Goal: Check status: Check status

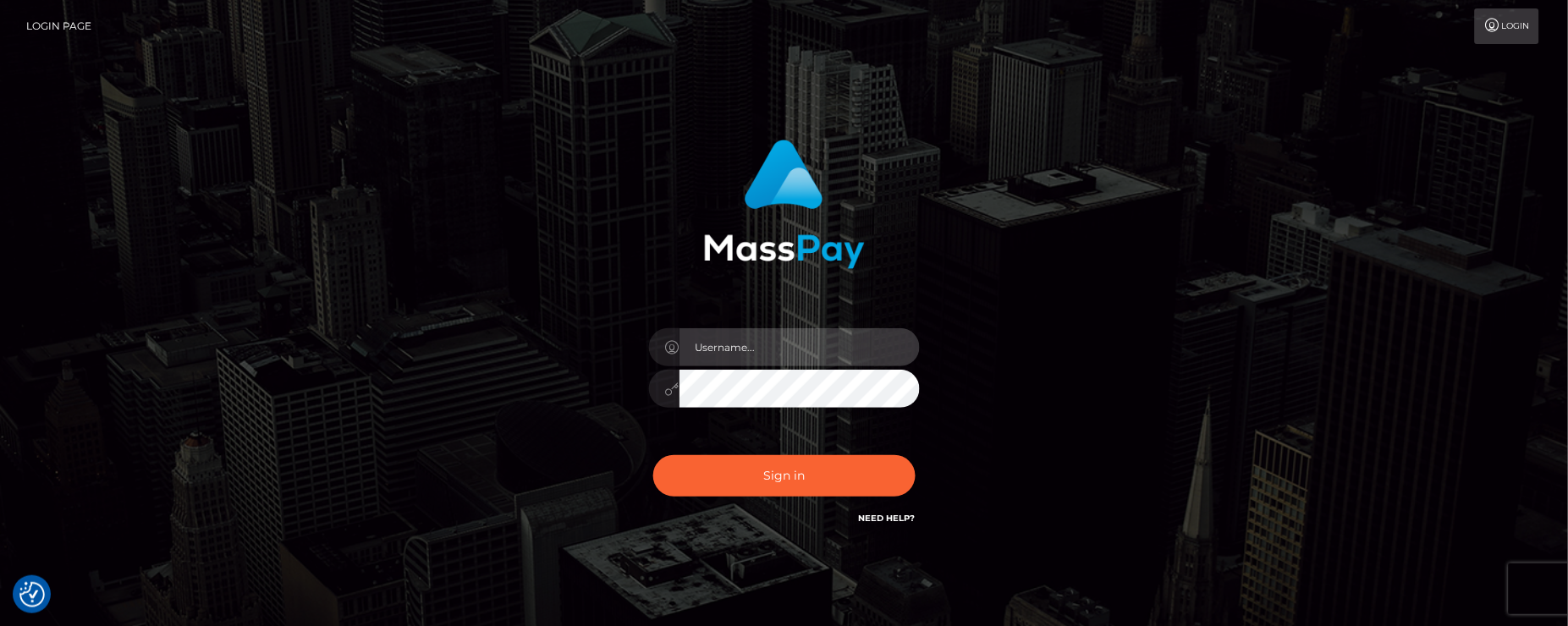
type input "[PERSON_NAME].B2"
click at [239, 417] on div "Jeane.B2 Sign in" at bounding box center [784, 342] width 1568 height 684
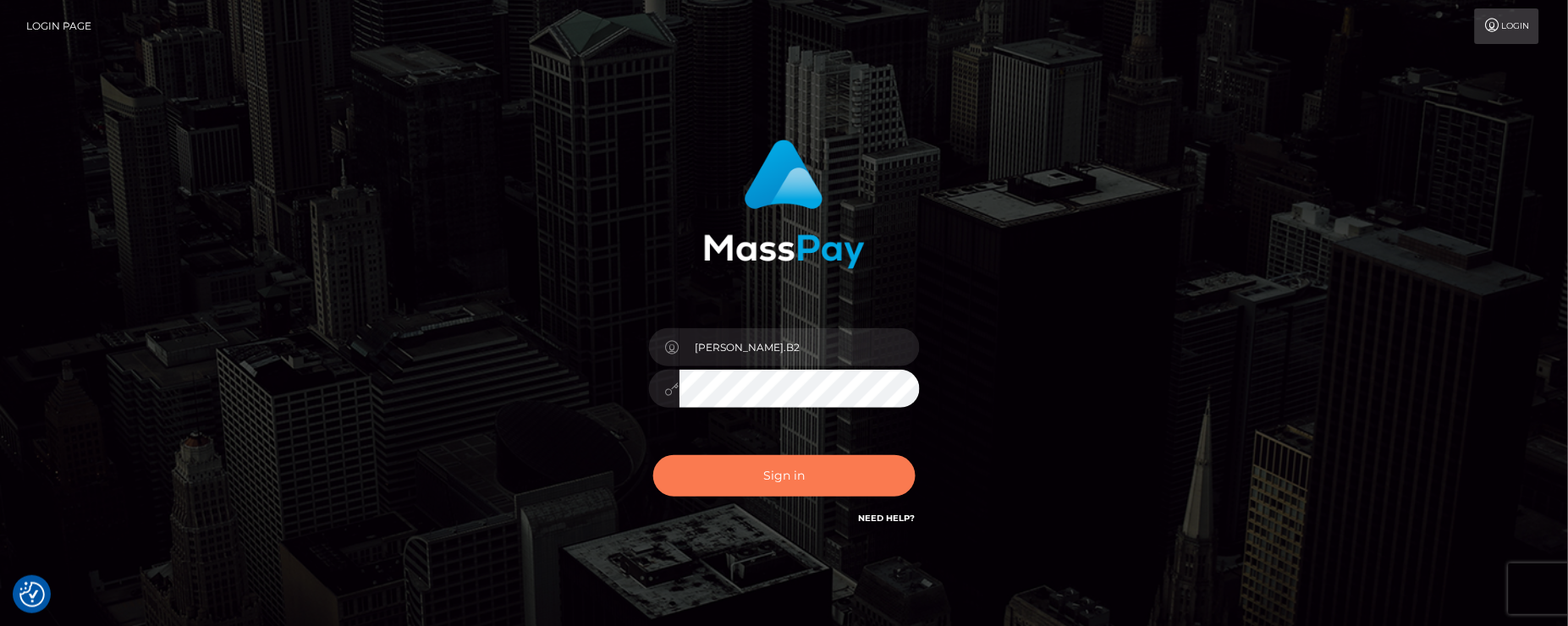
click at [779, 470] on button "Sign in" at bounding box center [785, 476] width 263 height 42
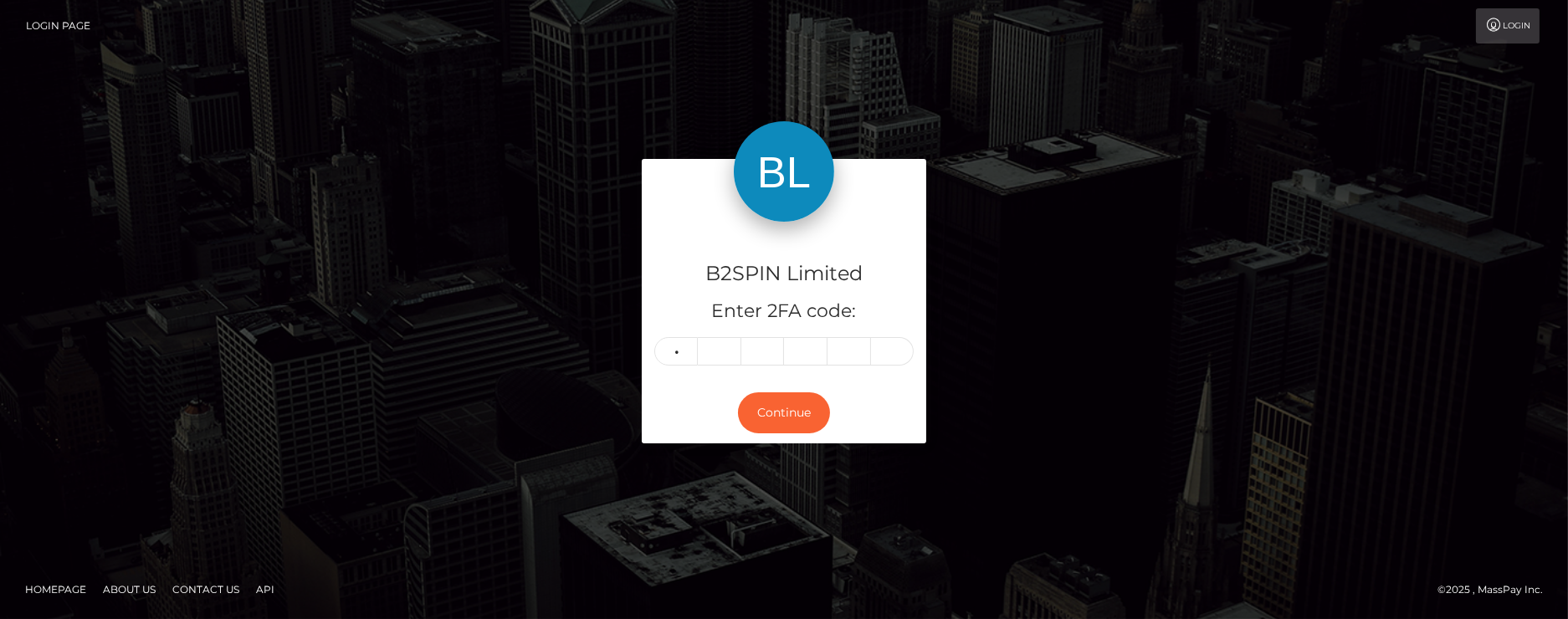
type input "8"
type input "4"
type input "8"
type input "4"
type input "8"
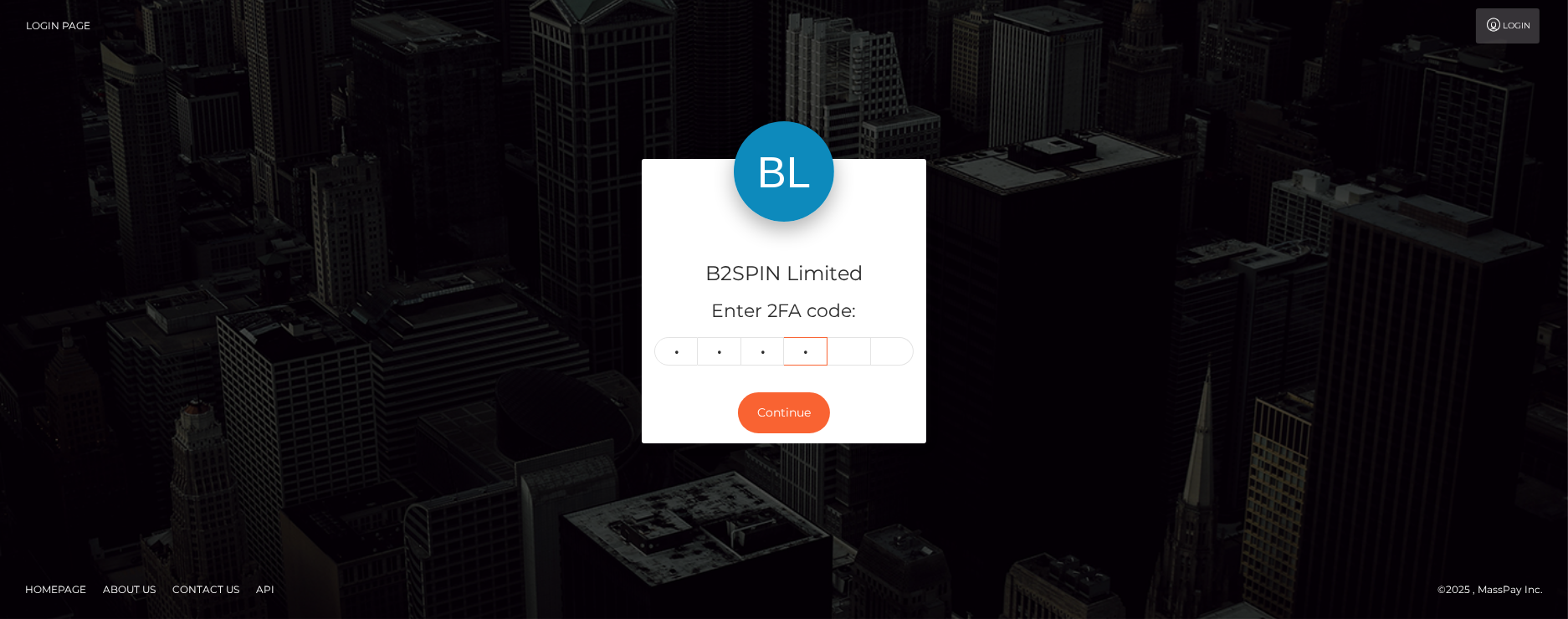
type input "0"
type input "6"
type input "2"
click at [772, 411] on button "Continue" at bounding box center [783, 412] width 92 height 41
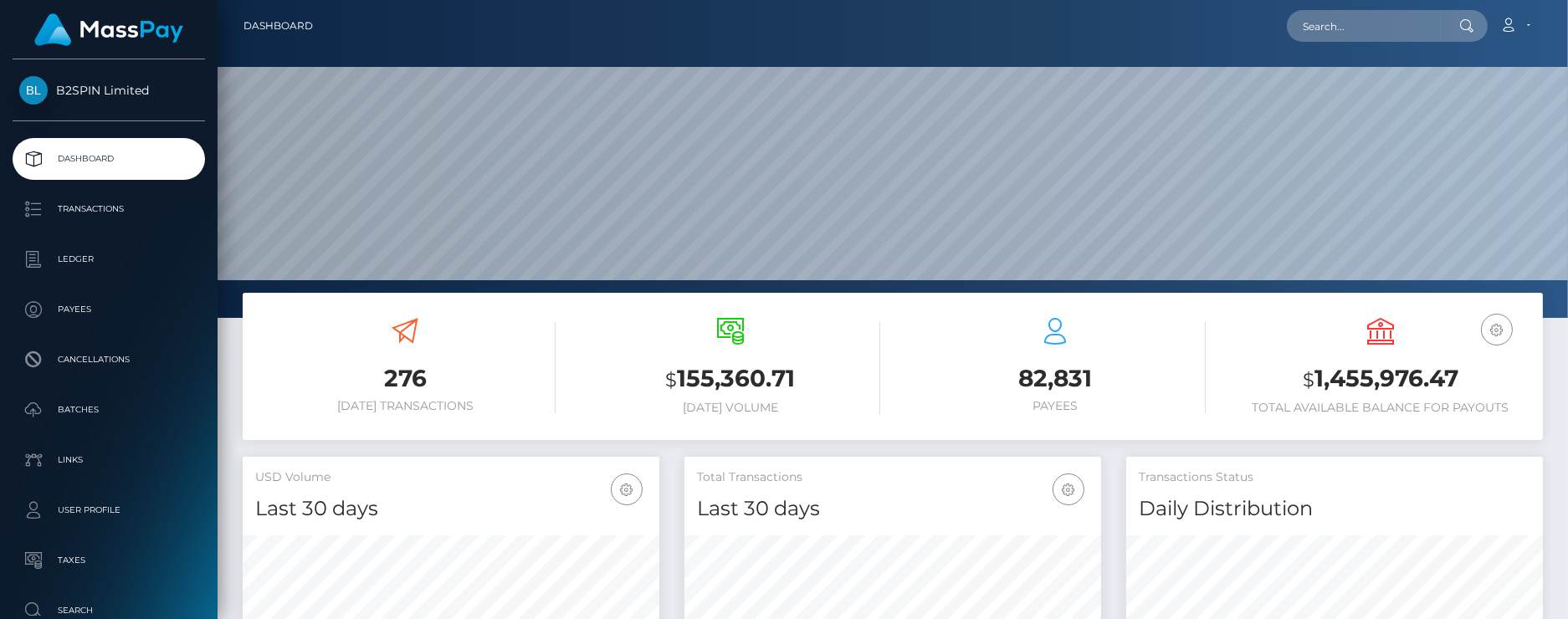
scroll to position [297, 417]
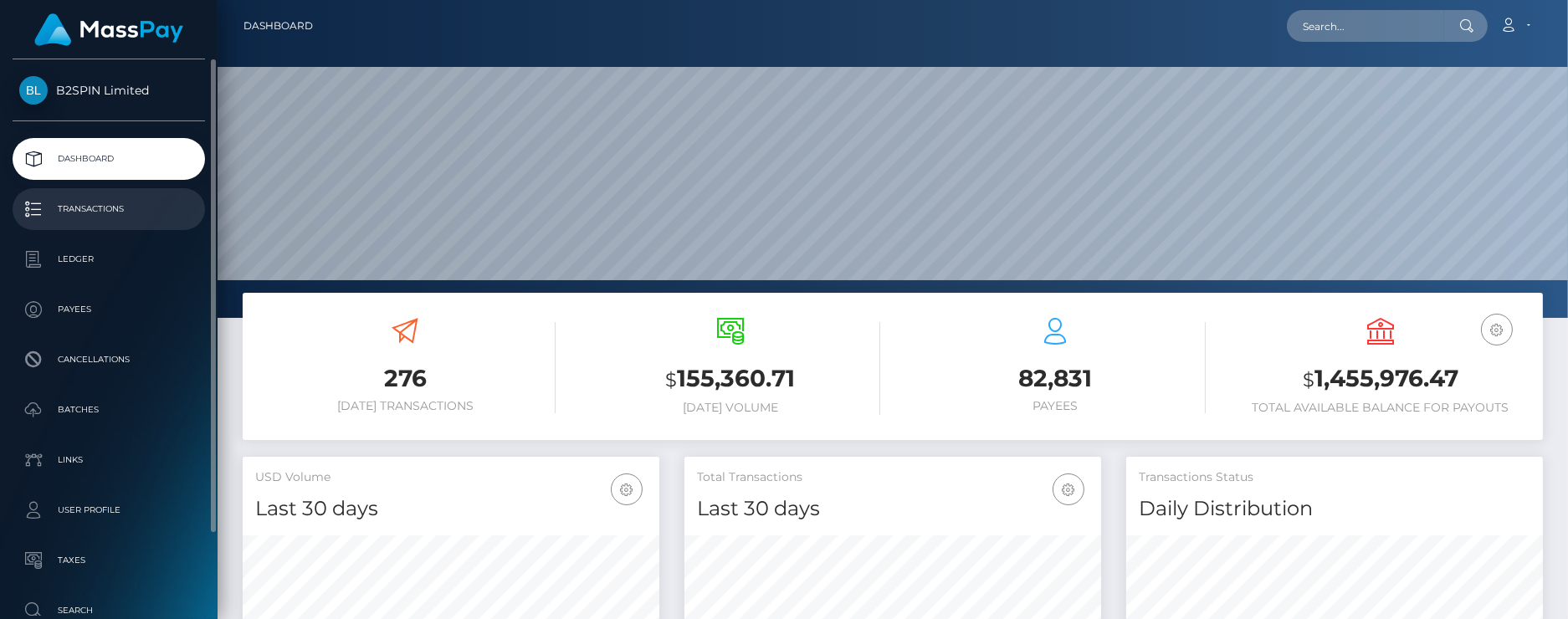
click at [46, 198] on p "Transactions" at bounding box center [108, 209] width 179 height 25
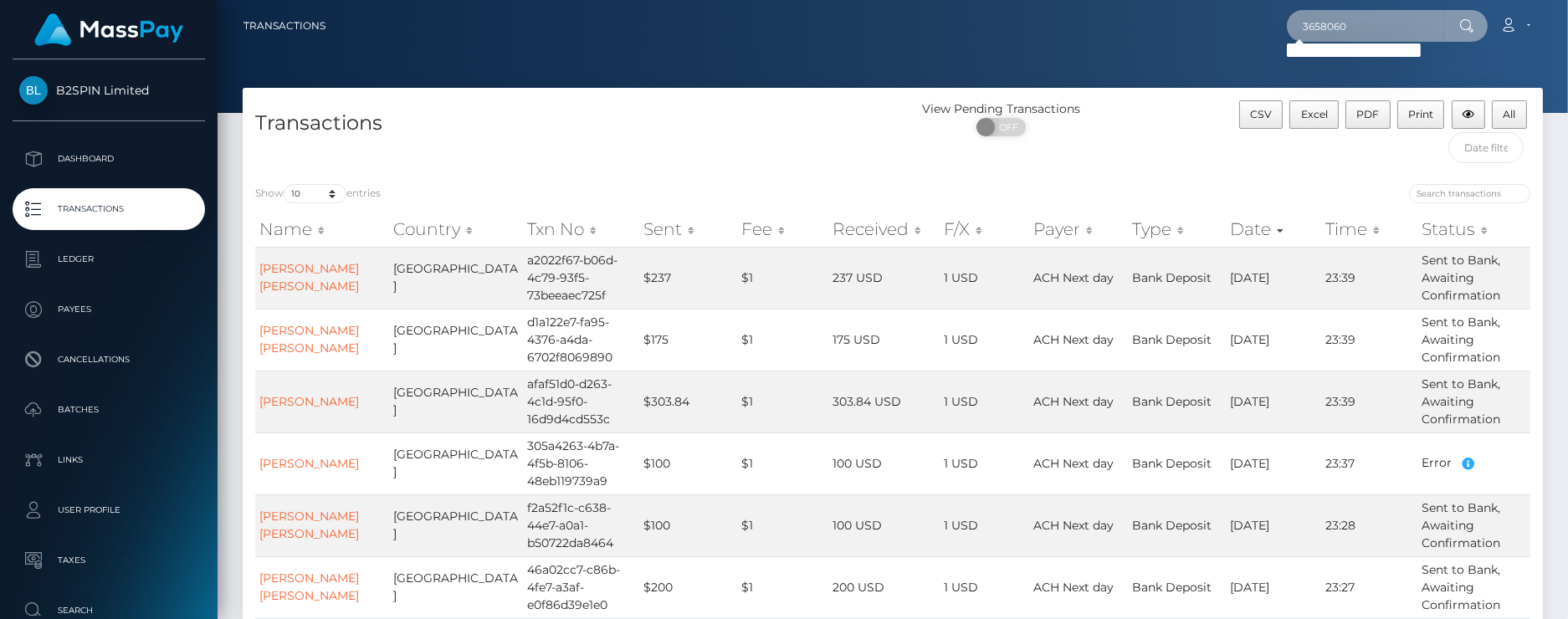
click at [1375, 26] on input "3658060" at bounding box center [1366, 26] width 158 height 32
paste input "5628"
type input "3655628"
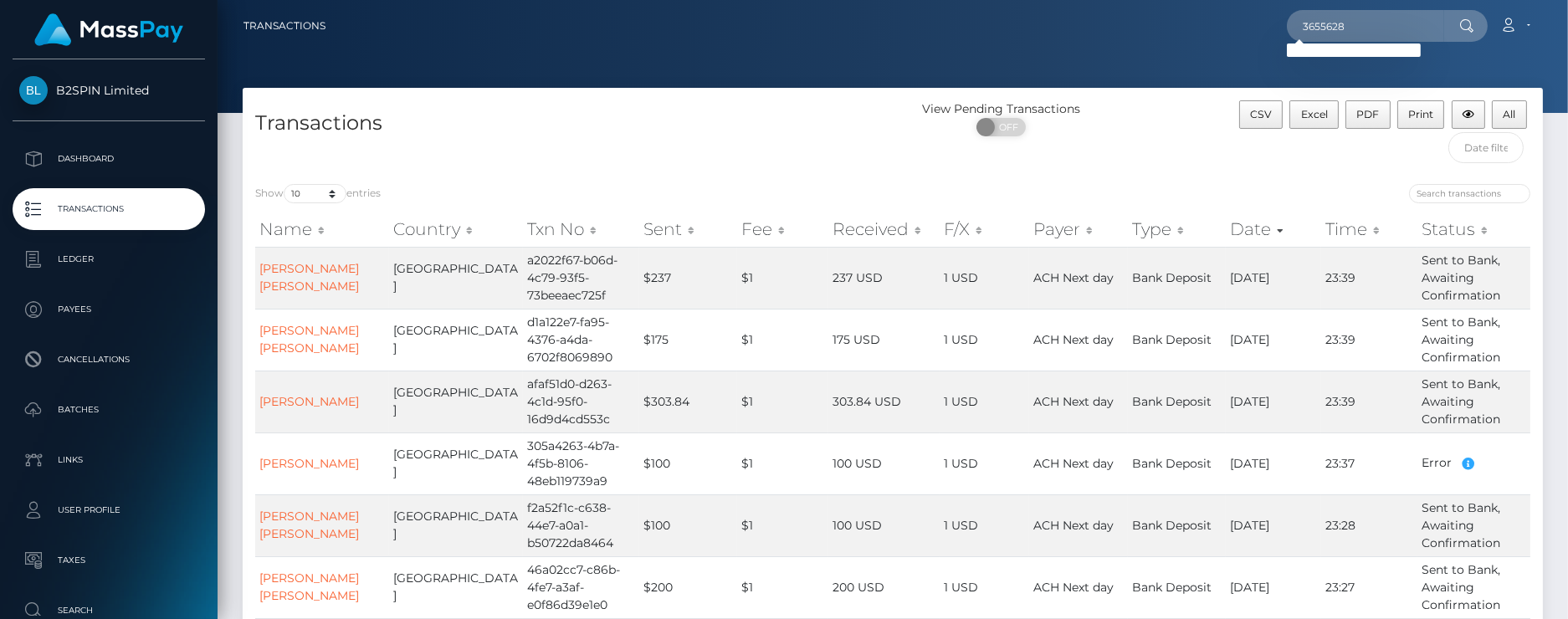
drag, startPoint x: 369, startPoint y: 66, endPoint x: 397, endPoint y: 0, distance: 71.7
click at [369, 66] on div at bounding box center [892, 56] width 1351 height 113
